Goal: Task Accomplishment & Management: Manage account settings

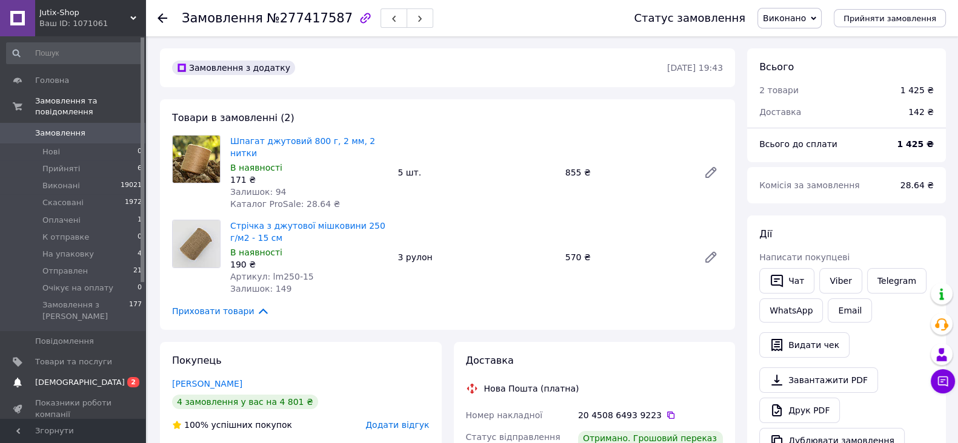
scroll to position [12, 0]
click at [60, 377] on span "[DEMOGRAPHIC_DATA]" at bounding box center [80, 382] width 90 height 11
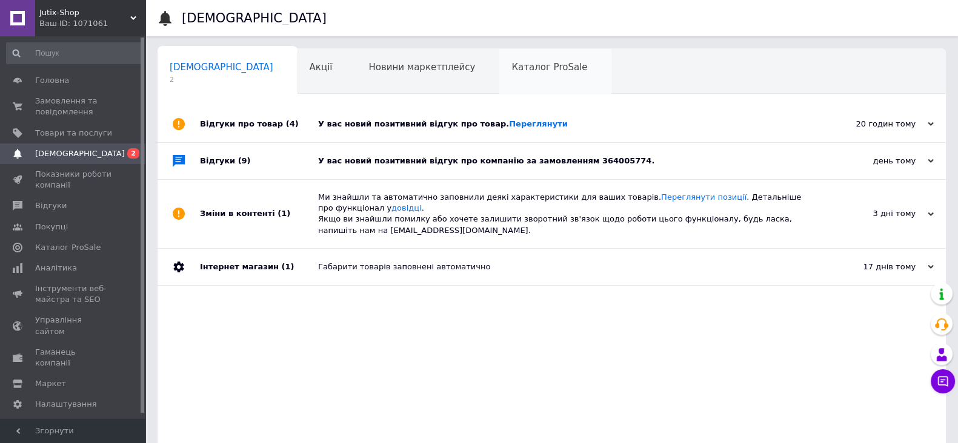
click at [511, 68] on span "Каталог ProSale" at bounding box center [549, 67] width 76 height 11
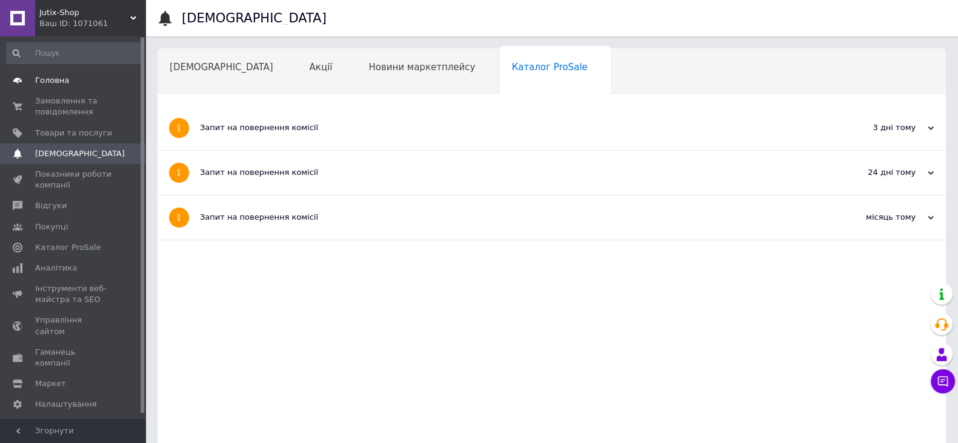
click at [44, 83] on span "Головна" at bounding box center [52, 80] width 34 height 11
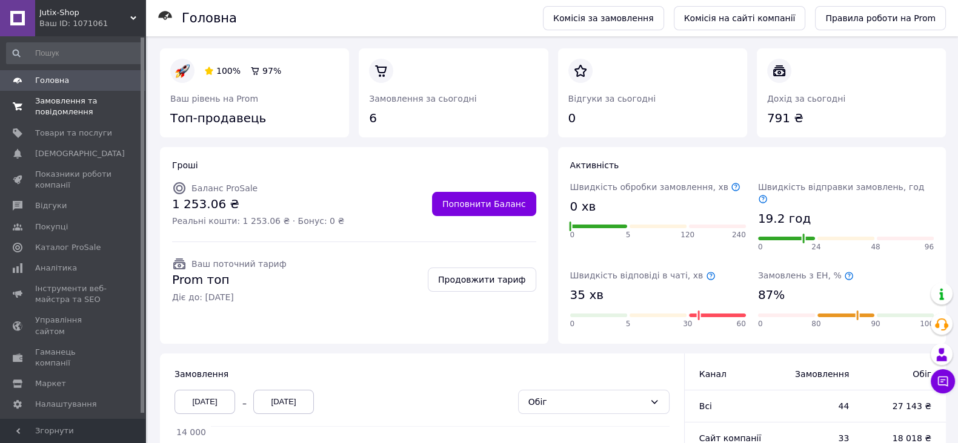
click at [66, 111] on span "Замовлення та повідомлення" at bounding box center [73, 107] width 77 height 22
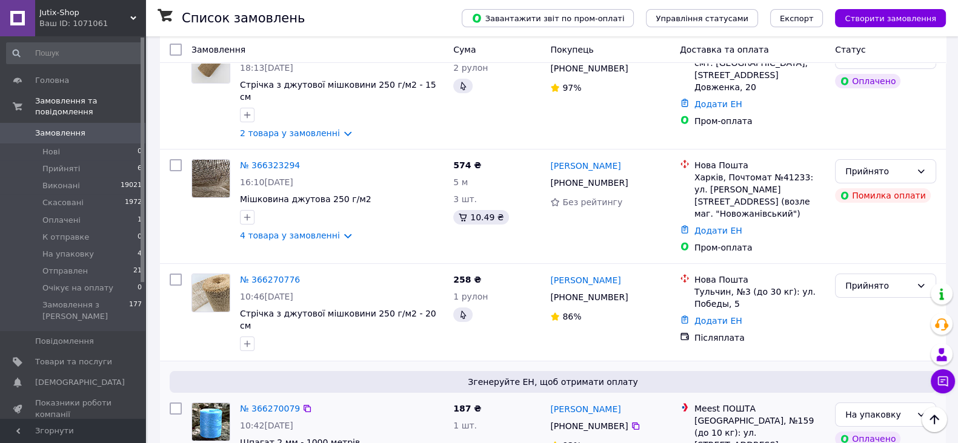
scroll to position [75, 0]
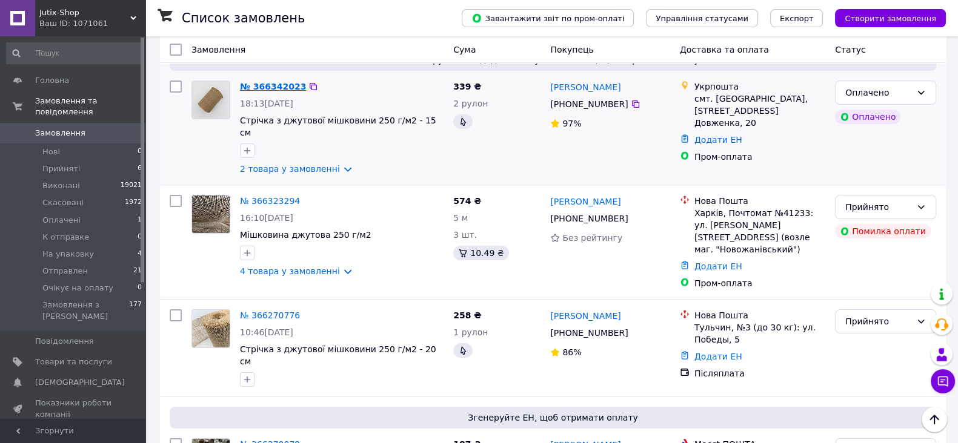
click at [273, 85] on link "№ 366342023" at bounding box center [273, 87] width 66 height 10
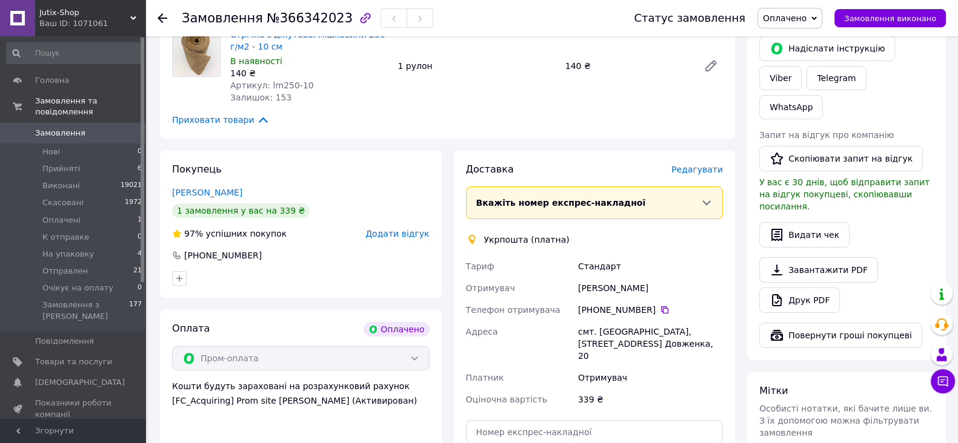
scroll to position [75, 0]
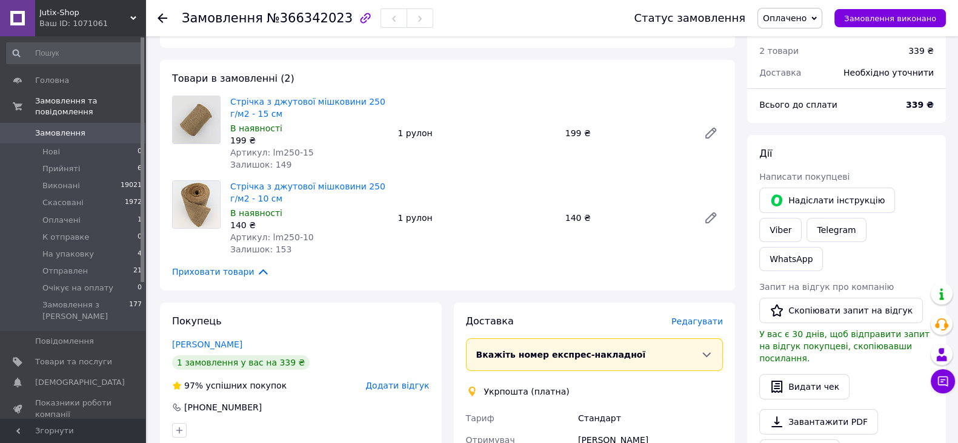
click at [822, 15] on span "Оплачено" at bounding box center [789, 18] width 65 height 21
click at [797, 115] on li "На упаковку" at bounding box center [799, 115] width 83 height 18
click at [161, 15] on icon at bounding box center [163, 18] width 10 height 10
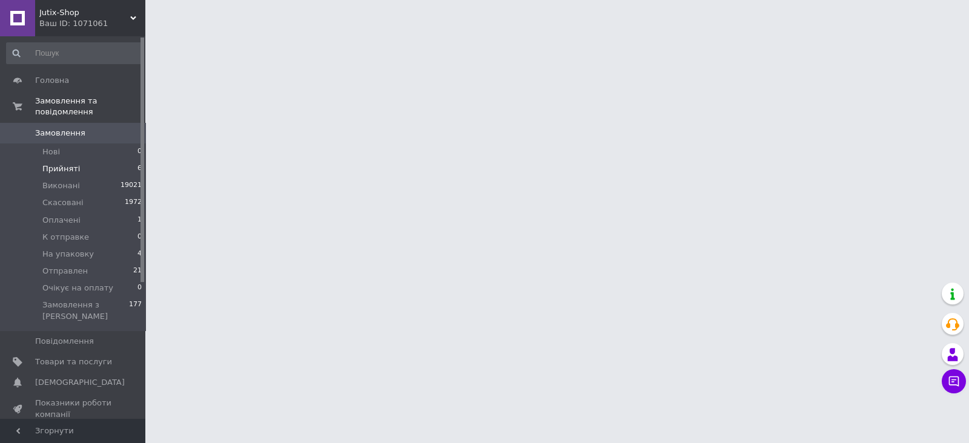
click at [55, 164] on span "Прийняті" at bounding box center [61, 169] width 38 height 11
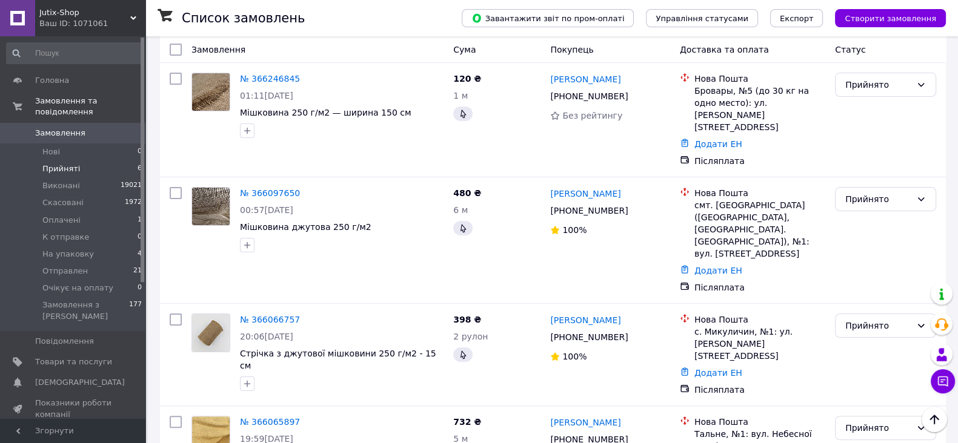
scroll to position [313, 0]
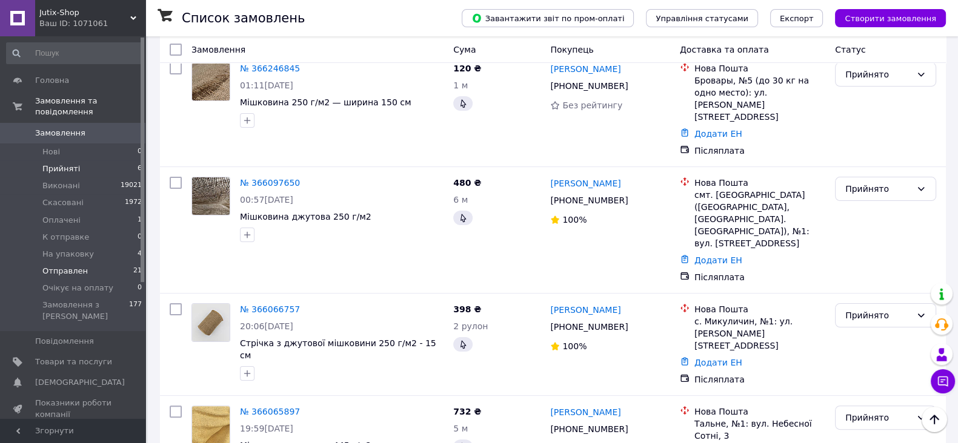
click at [58, 266] on span "Отправлен" at bounding box center [64, 271] width 45 height 11
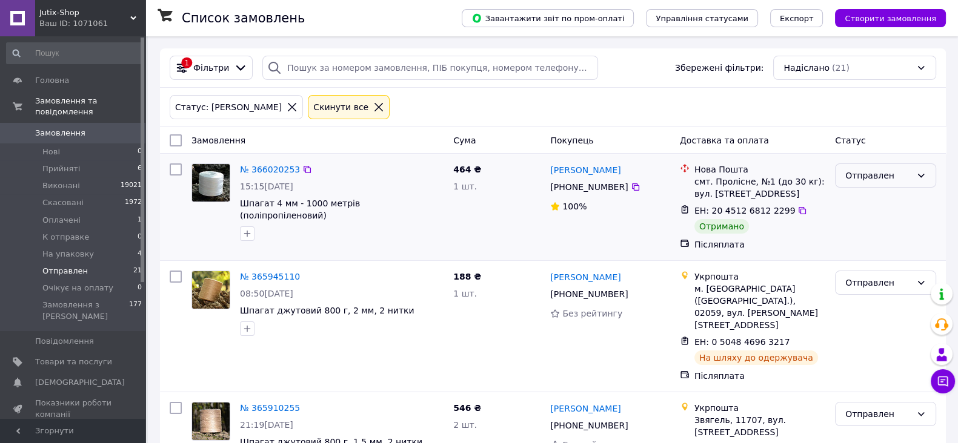
click at [923, 175] on icon at bounding box center [921, 176] width 7 height 4
click at [865, 222] on li "Виконано" at bounding box center [885, 224] width 100 height 22
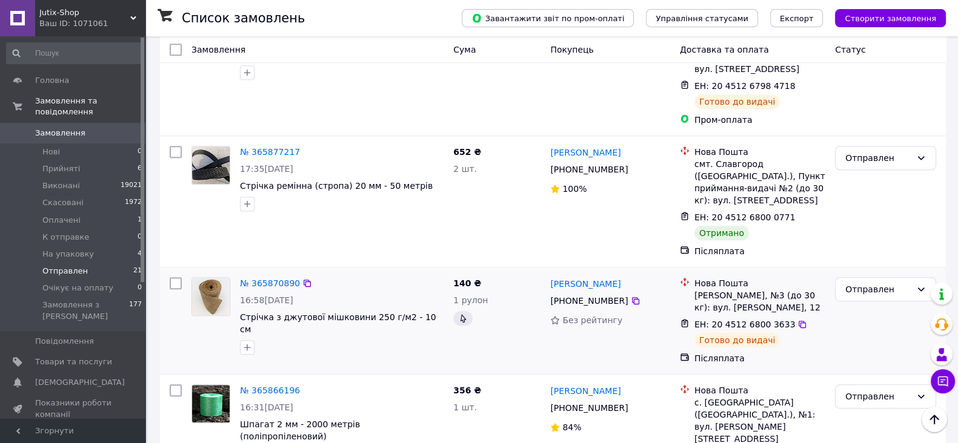
scroll to position [757, 0]
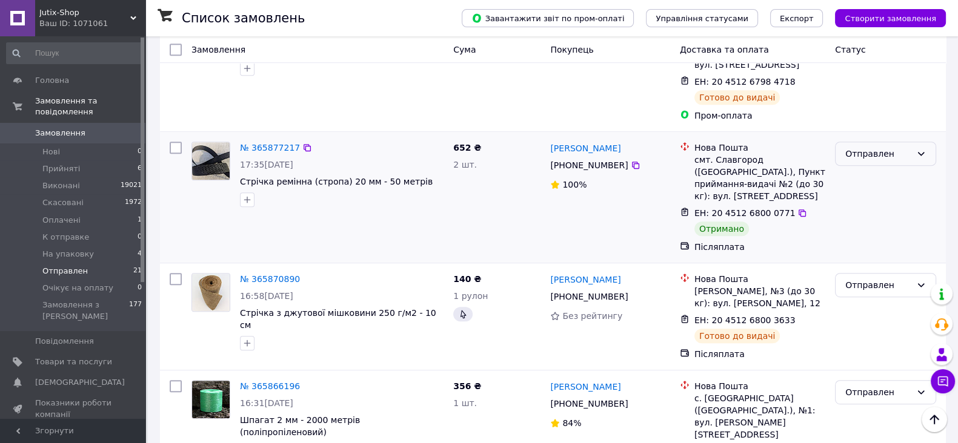
click at [923, 149] on icon at bounding box center [921, 154] width 10 height 10
click at [865, 136] on li "Виконано" at bounding box center [885, 135] width 100 height 22
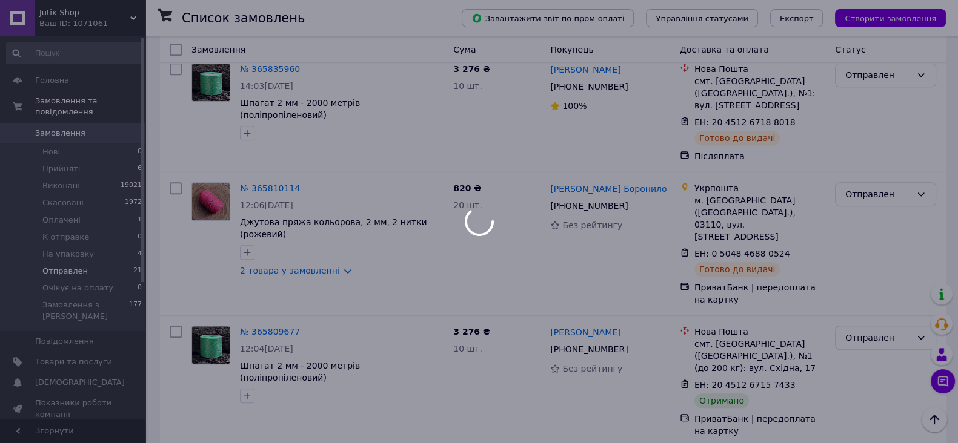
scroll to position [1211, 0]
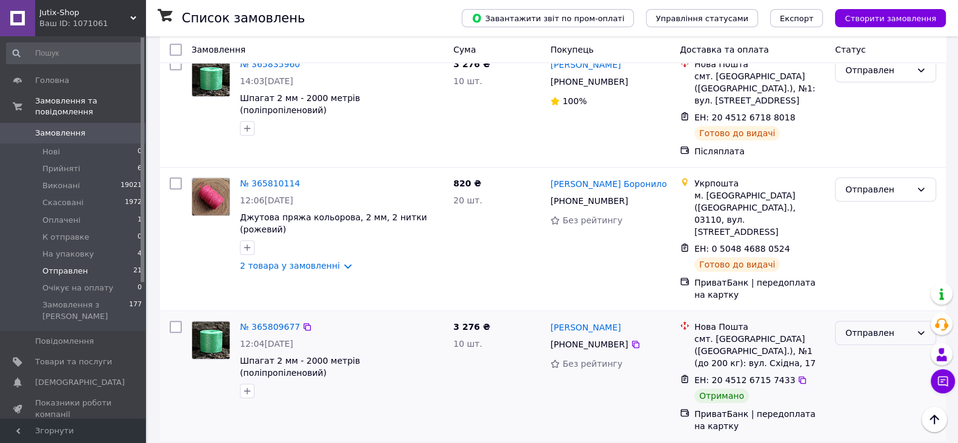
click at [921, 328] on icon at bounding box center [921, 333] width 10 height 10
click at [863, 253] on li "Виконано" at bounding box center [885, 253] width 100 height 22
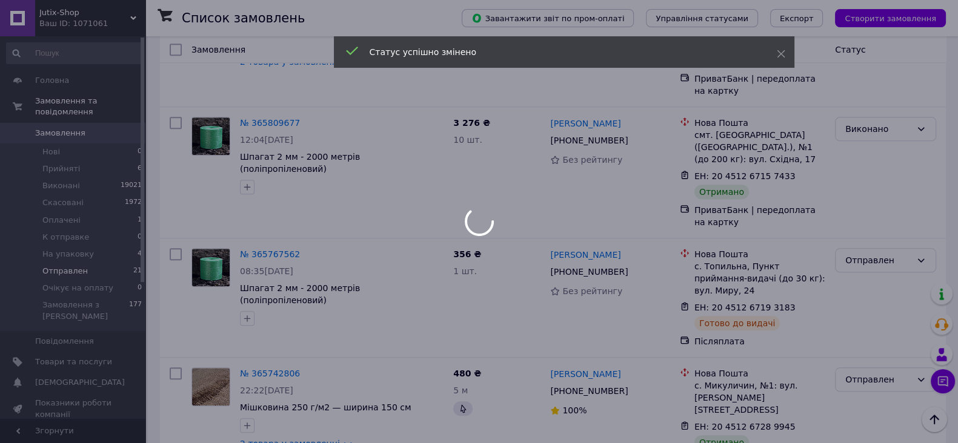
scroll to position [1439, 0]
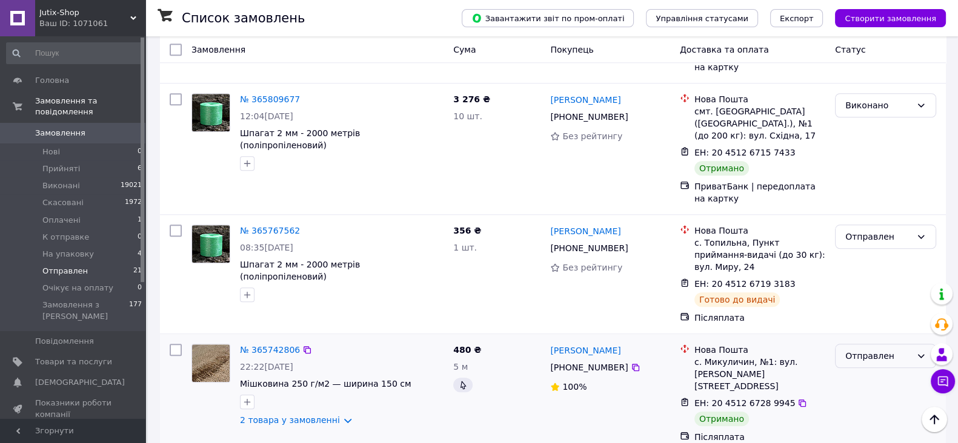
click at [920, 351] on icon at bounding box center [921, 356] width 10 height 10
click at [864, 252] on li "Виконано" at bounding box center [885, 253] width 100 height 22
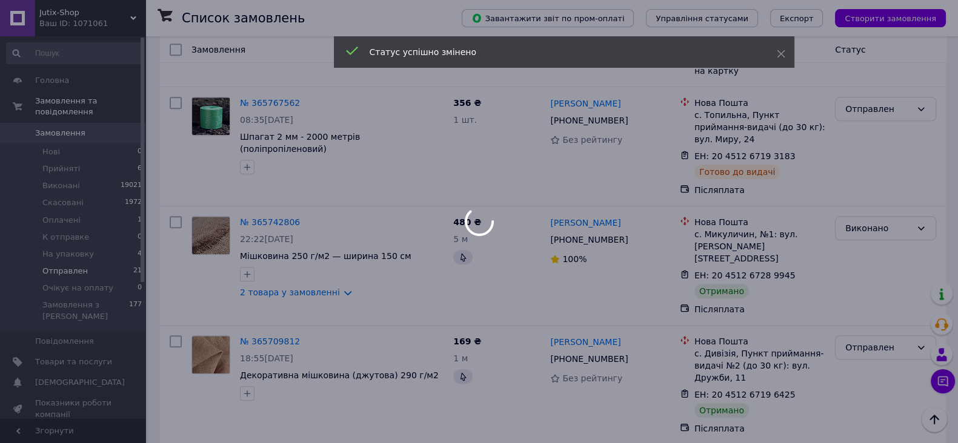
scroll to position [1590, 0]
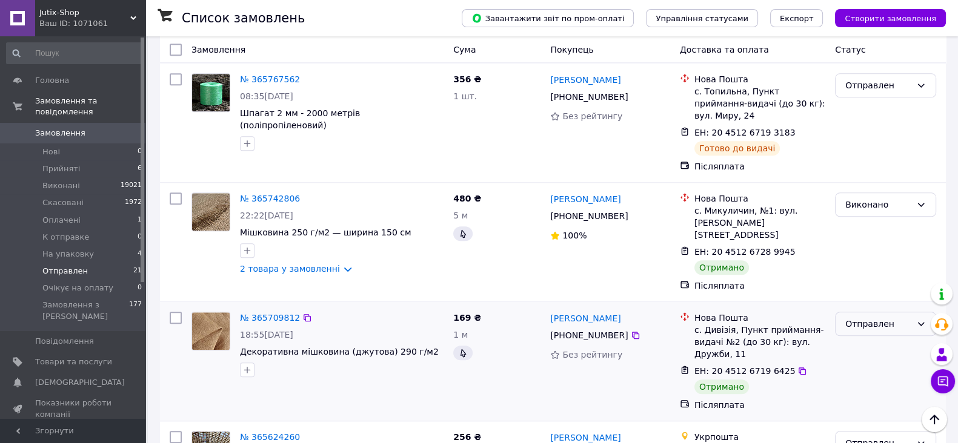
click at [925, 319] on icon at bounding box center [921, 324] width 10 height 10
click at [869, 206] on li "Виконано" at bounding box center [885, 208] width 100 height 22
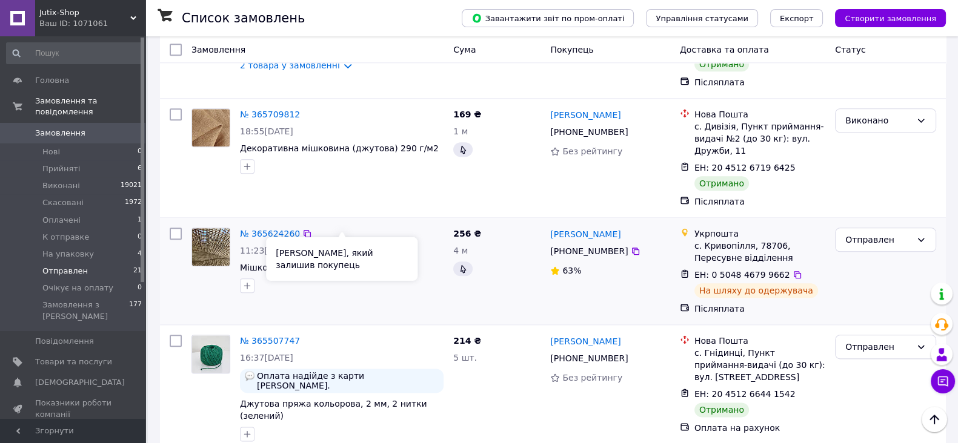
scroll to position [1817, 0]
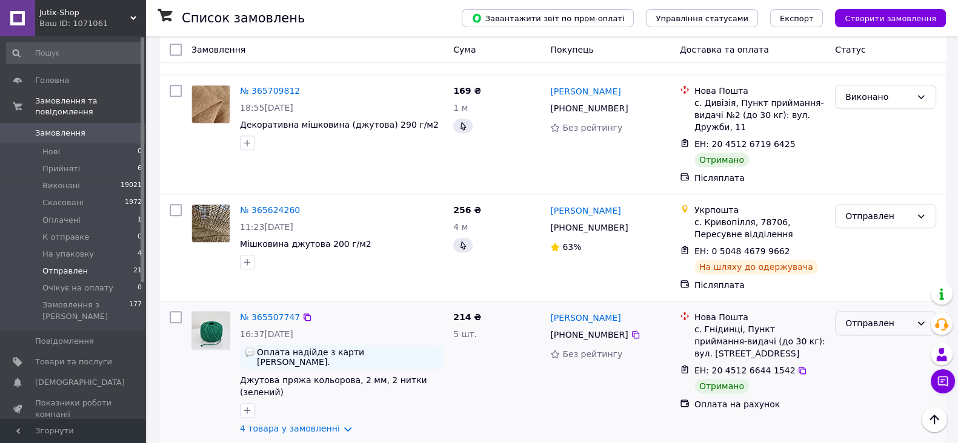
click at [921, 319] on icon at bounding box center [921, 324] width 10 height 10
click at [863, 208] on li "Виконано" at bounding box center [885, 208] width 100 height 22
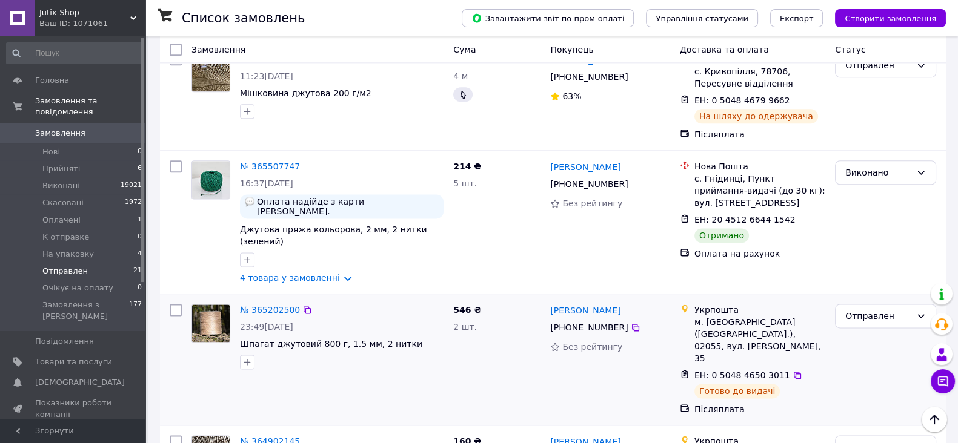
scroll to position [2044, 0]
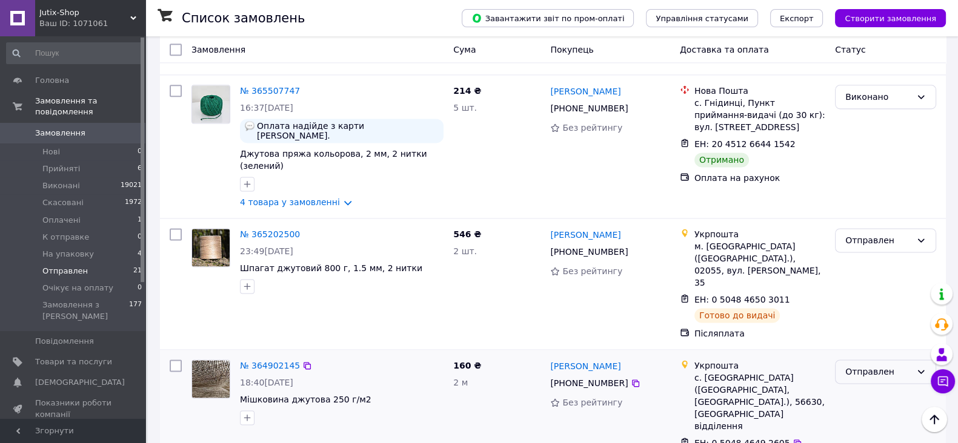
click at [920, 370] on icon at bounding box center [921, 372] width 7 height 4
click at [862, 223] on li "Виконано" at bounding box center [885, 220] width 100 height 22
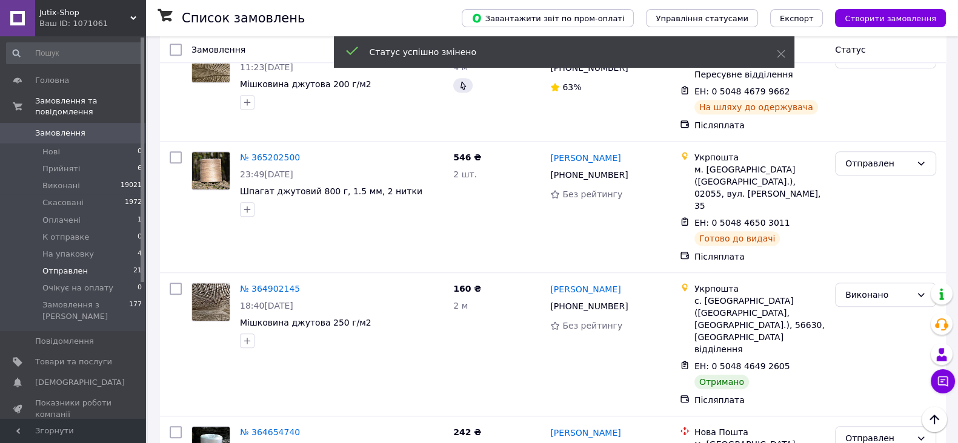
scroll to position [1392, 0]
